Goal: Obtain resource: Obtain resource

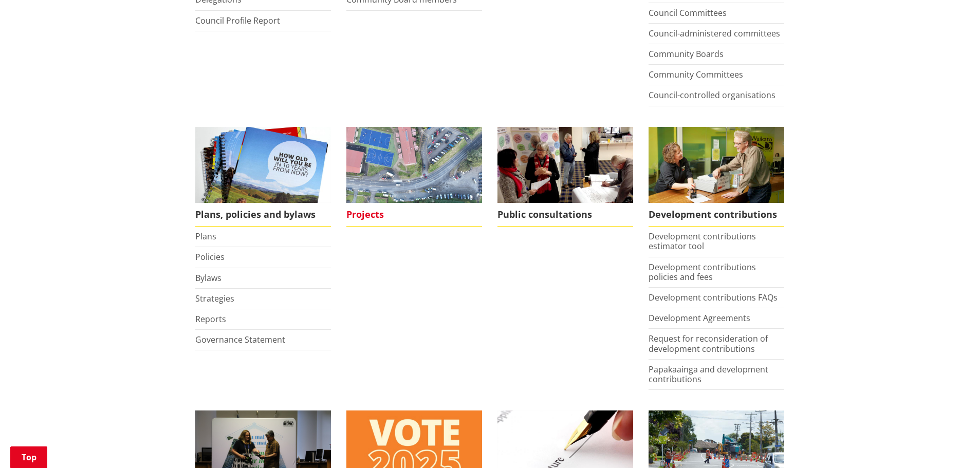
scroll to position [411, 0]
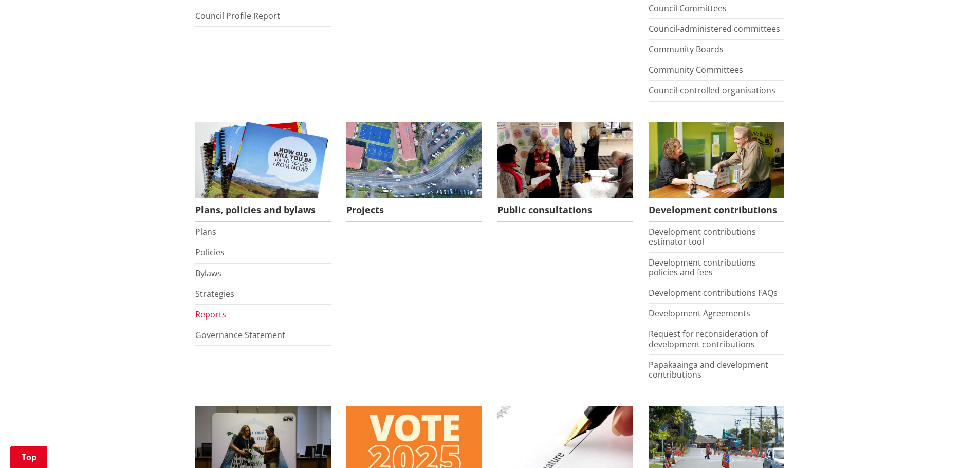
click at [204, 309] on link "Reports" at bounding box center [210, 314] width 31 height 11
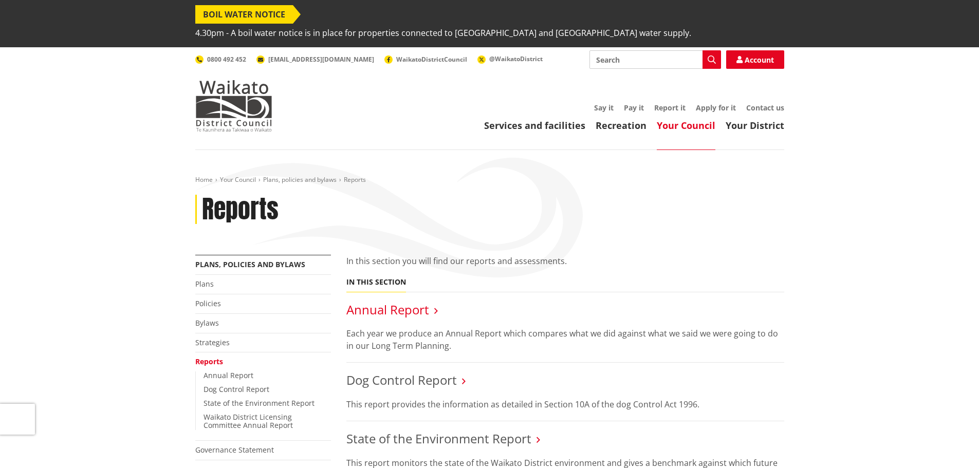
click at [359, 301] on link "Annual Report" at bounding box center [387, 309] width 83 height 17
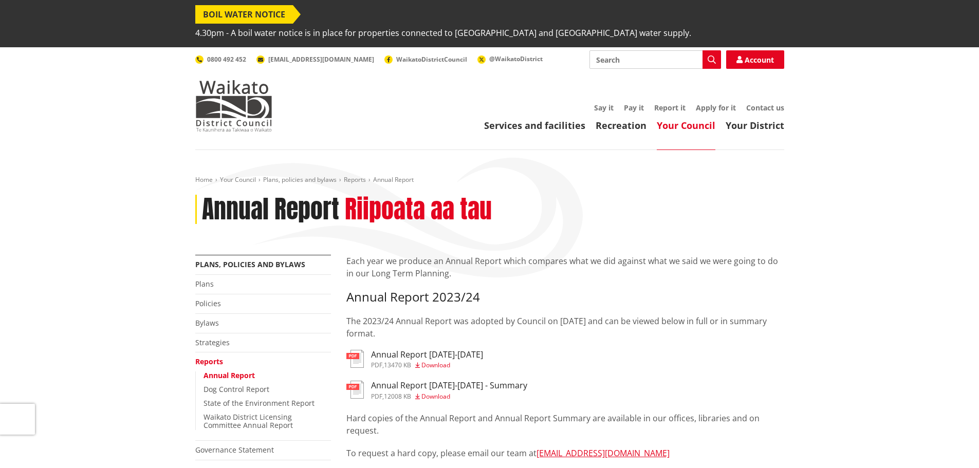
scroll to position [51, 0]
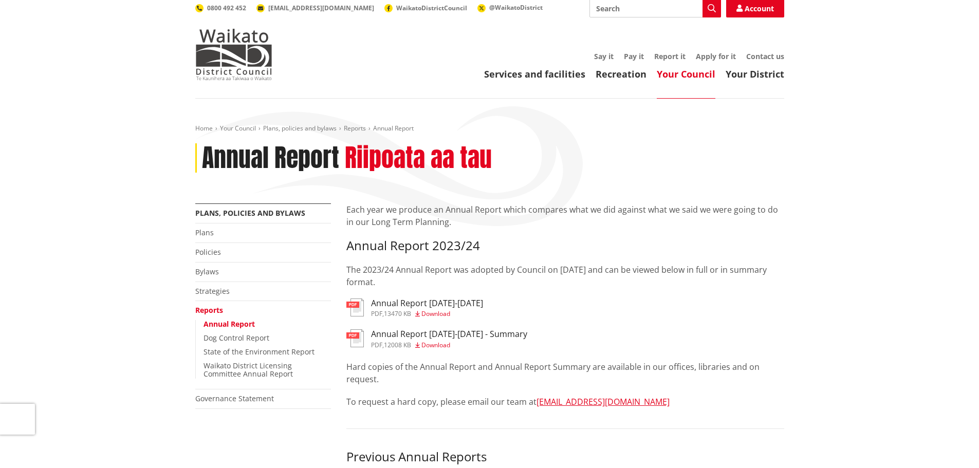
click at [387, 299] on h3 "Annual Report [DATE]-[DATE]" at bounding box center [427, 304] width 112 height 10
